Goal: Find specific page/section: Find specific page/section

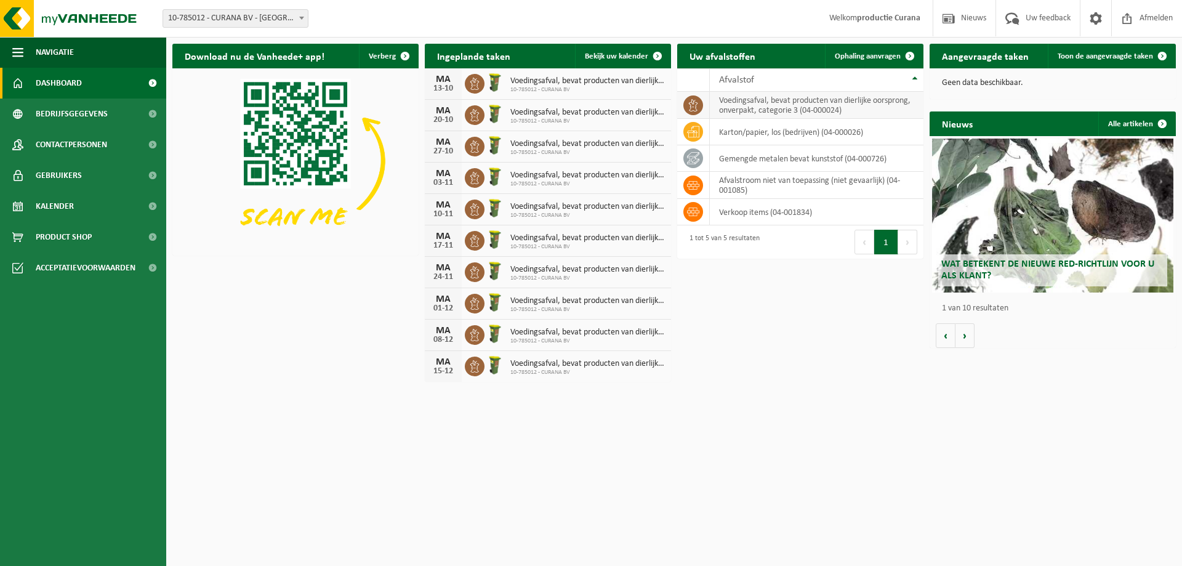
click at [745, 107] on td "voedingsafval, bevat producten van dierlijke oorsprong, onverpakt, categorie 3 …" at bounding box center [817, 105] width 214 height 27
click at [880, 123] on td "karton/papier, los (bedrijven) (04-000026)" at bounding box center [817, 132] width 214 height 26
click at [79, 116] on span "Bedrijfsgegevens" at bounding box center [72, 114] width 72 height 31
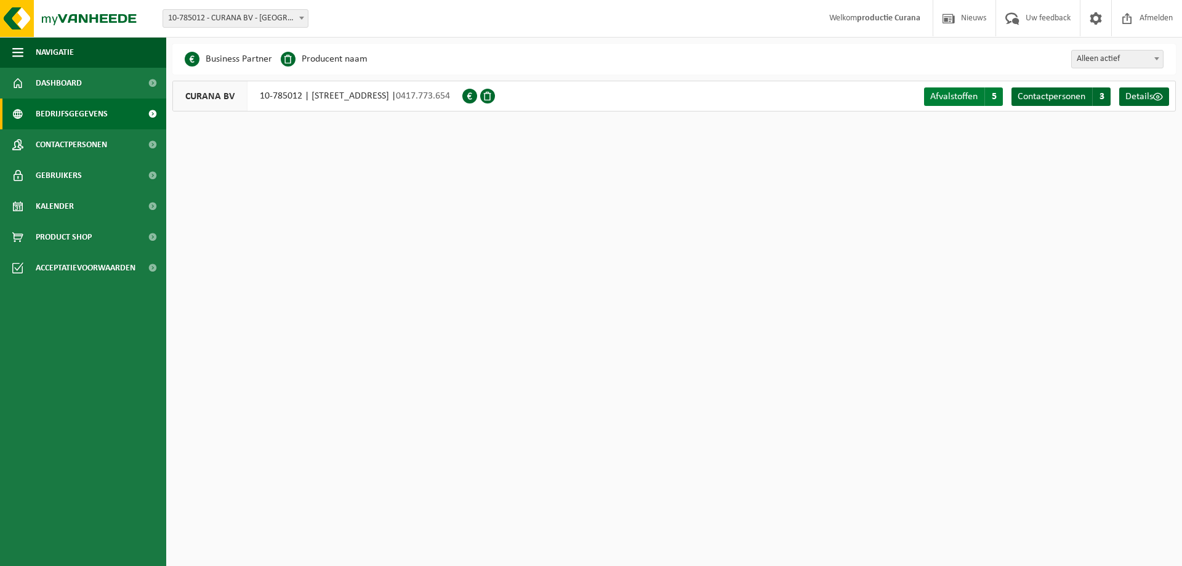
click at [994, 102] on span "5" at bounding box center [993, 96] width 18 height 18
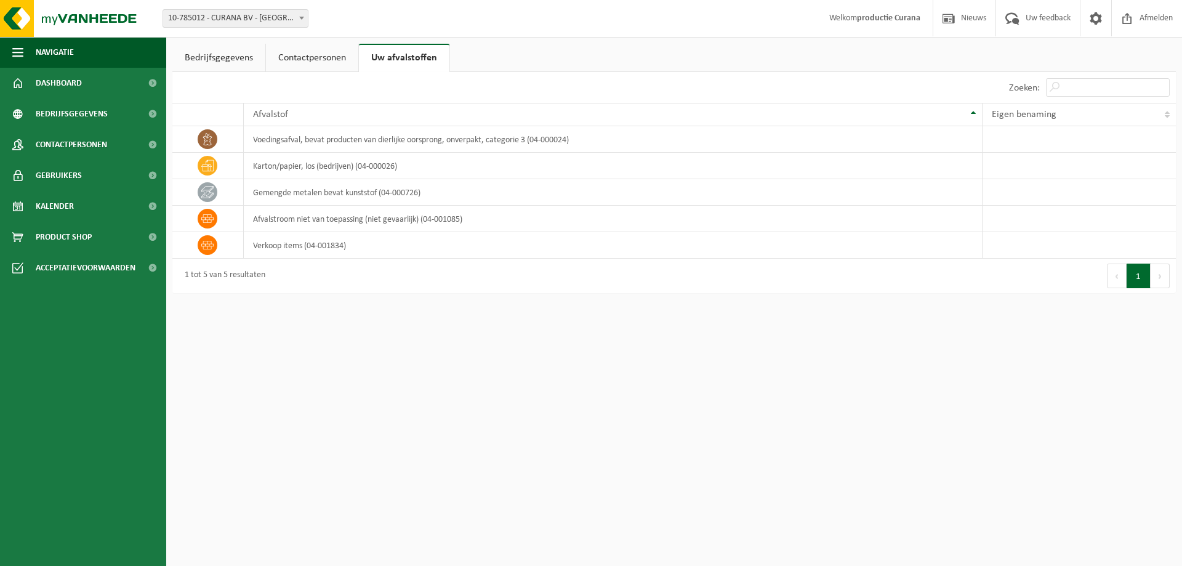
click at [1154, 276] on button "Volgende" at bounding box center [1160, 276] width 19 height 25
click at [63, 136] on span "Contactpersonen" at bounding box center [71, 144] width 71 height 31
